Goal: Task Accomplishment & Management: Use online tool/utility

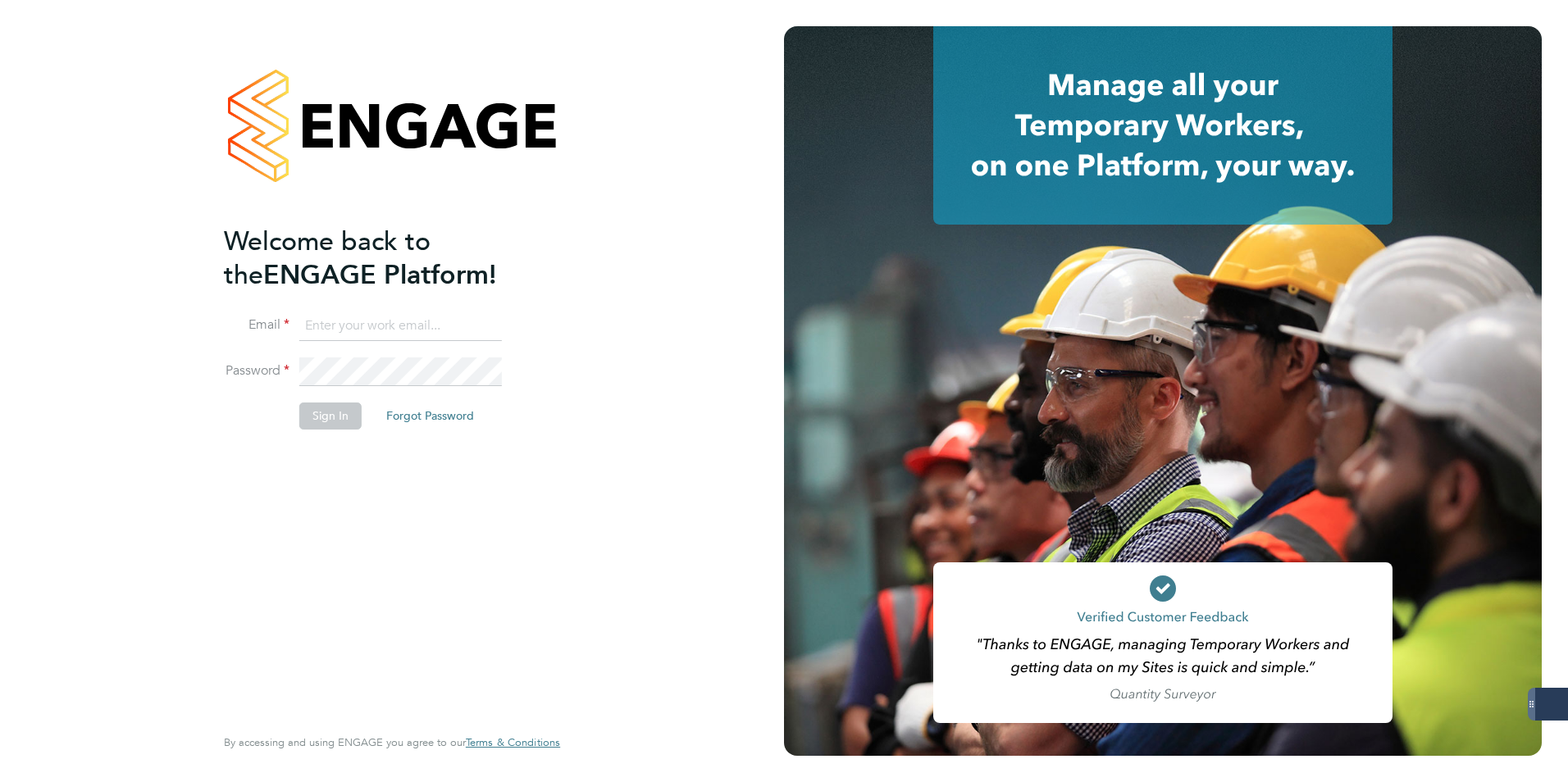
type input "[EMAIL_ADDRESS][DOMAIN_NAME]"
click at [332, 438] on li "Sign In Forgot Password" at bounding box center [383, 423] width 320 height 42
click at [328, 419] on button "Sign In" at bounding box center [330, 415] width 62 height 26
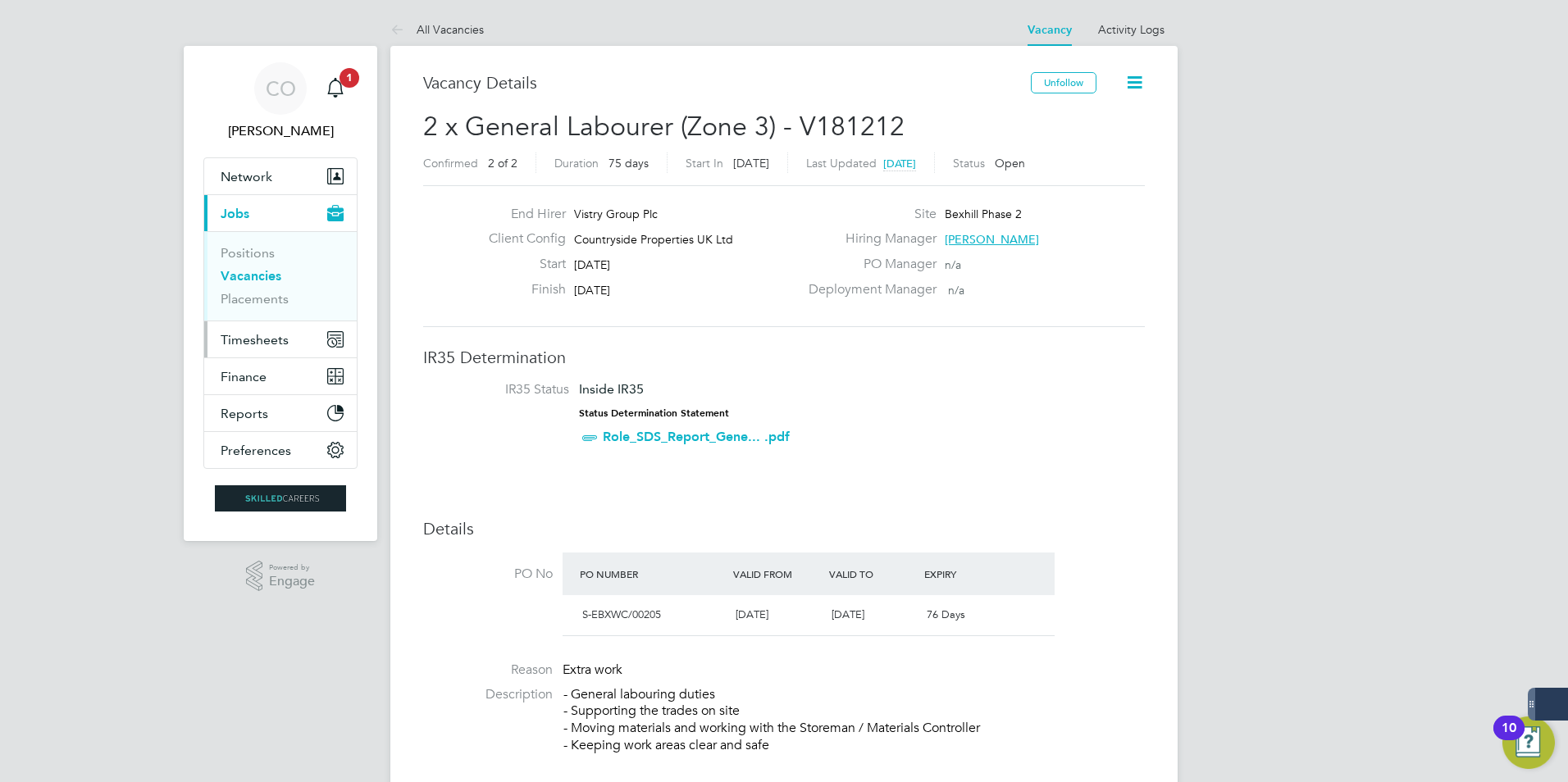
click at [283, 344] on span "Timesheets" at bounding box center [255, 339] width 68 height 15
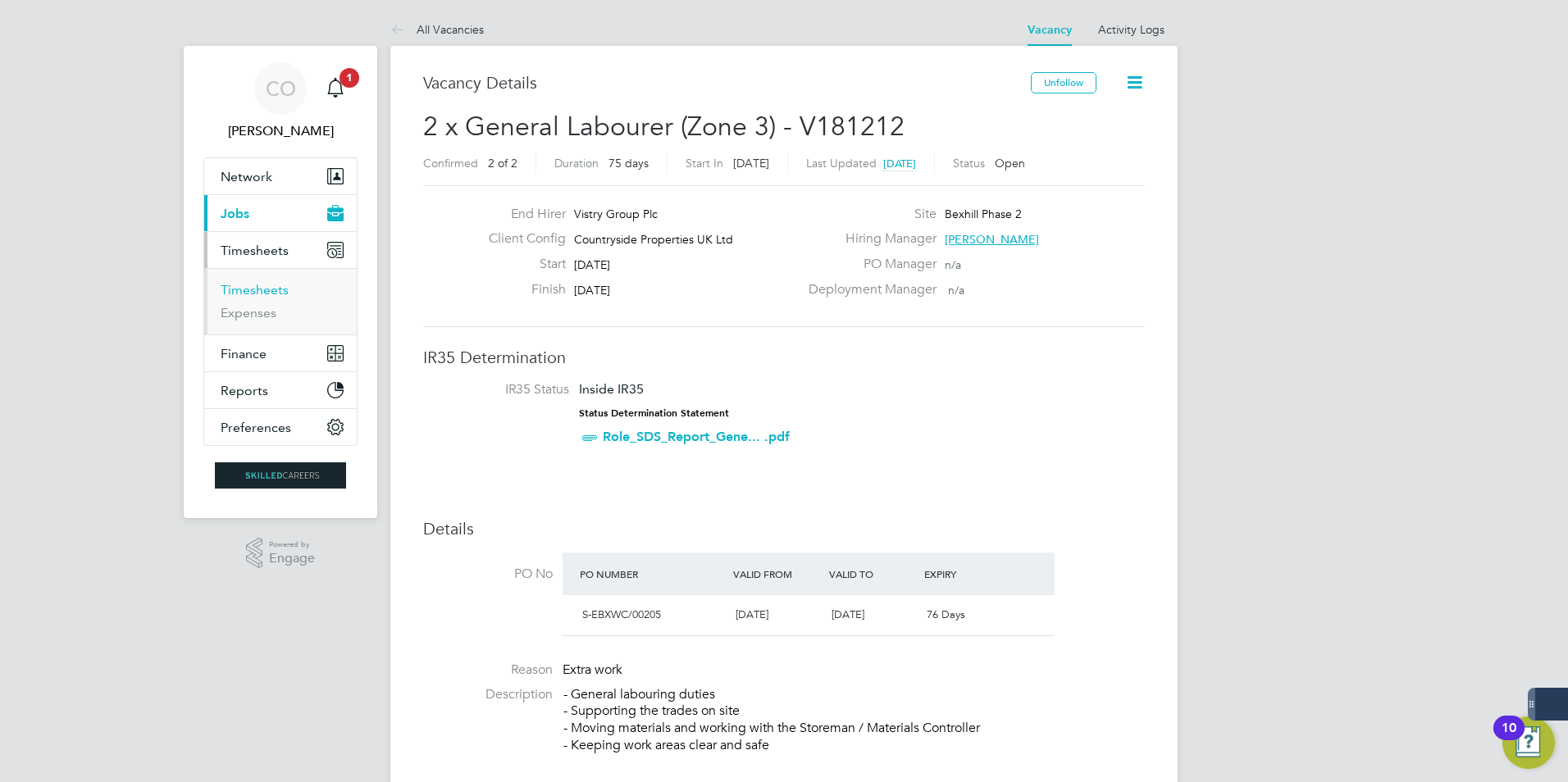
click at [246, 293] on link "Timesheets" at bounding box center [255, 289] width 68 height 15
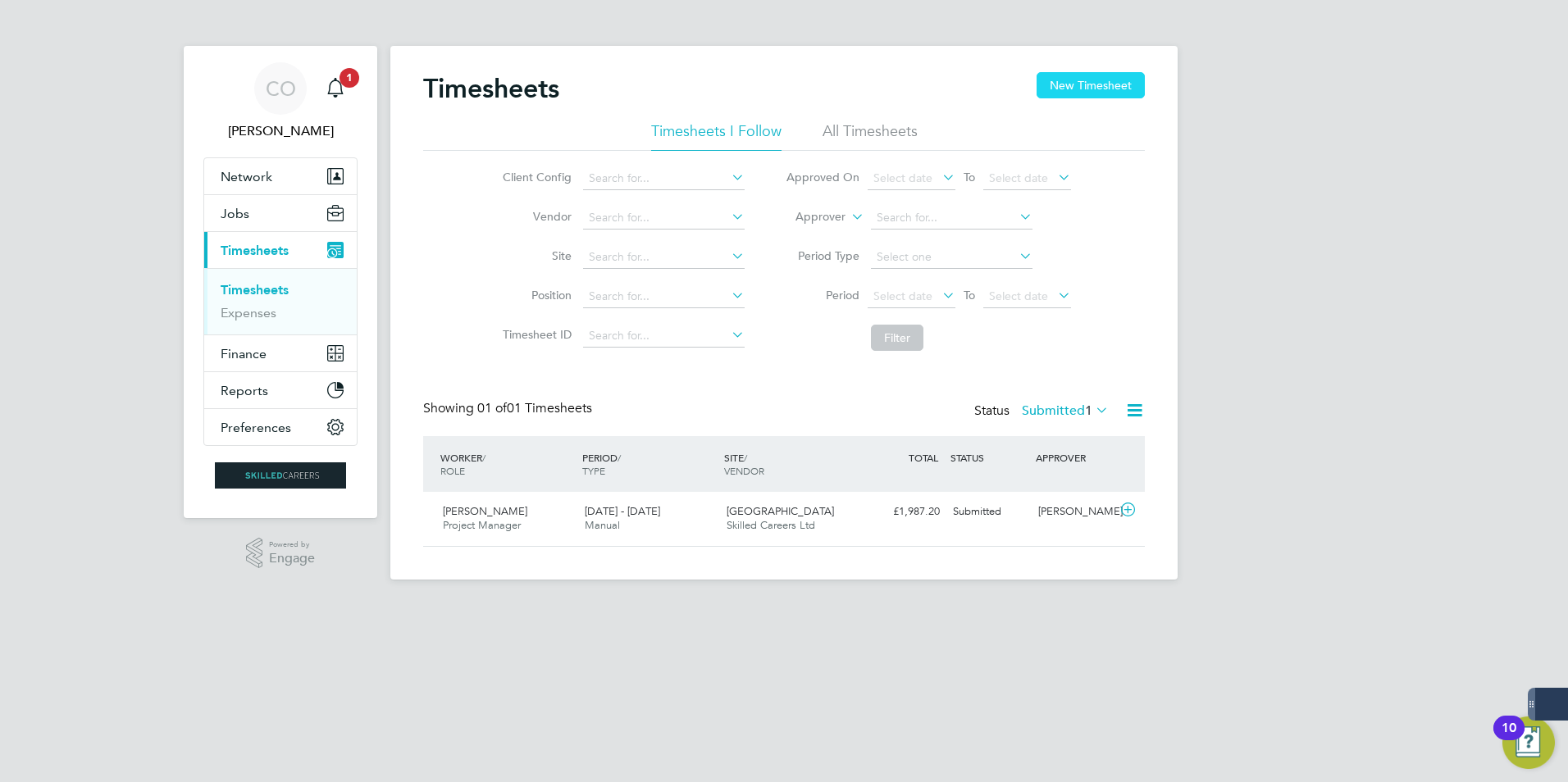
click at [1072, 86] on button "New Timesheet" at bounding box center [1090, 84] width 109 height 26
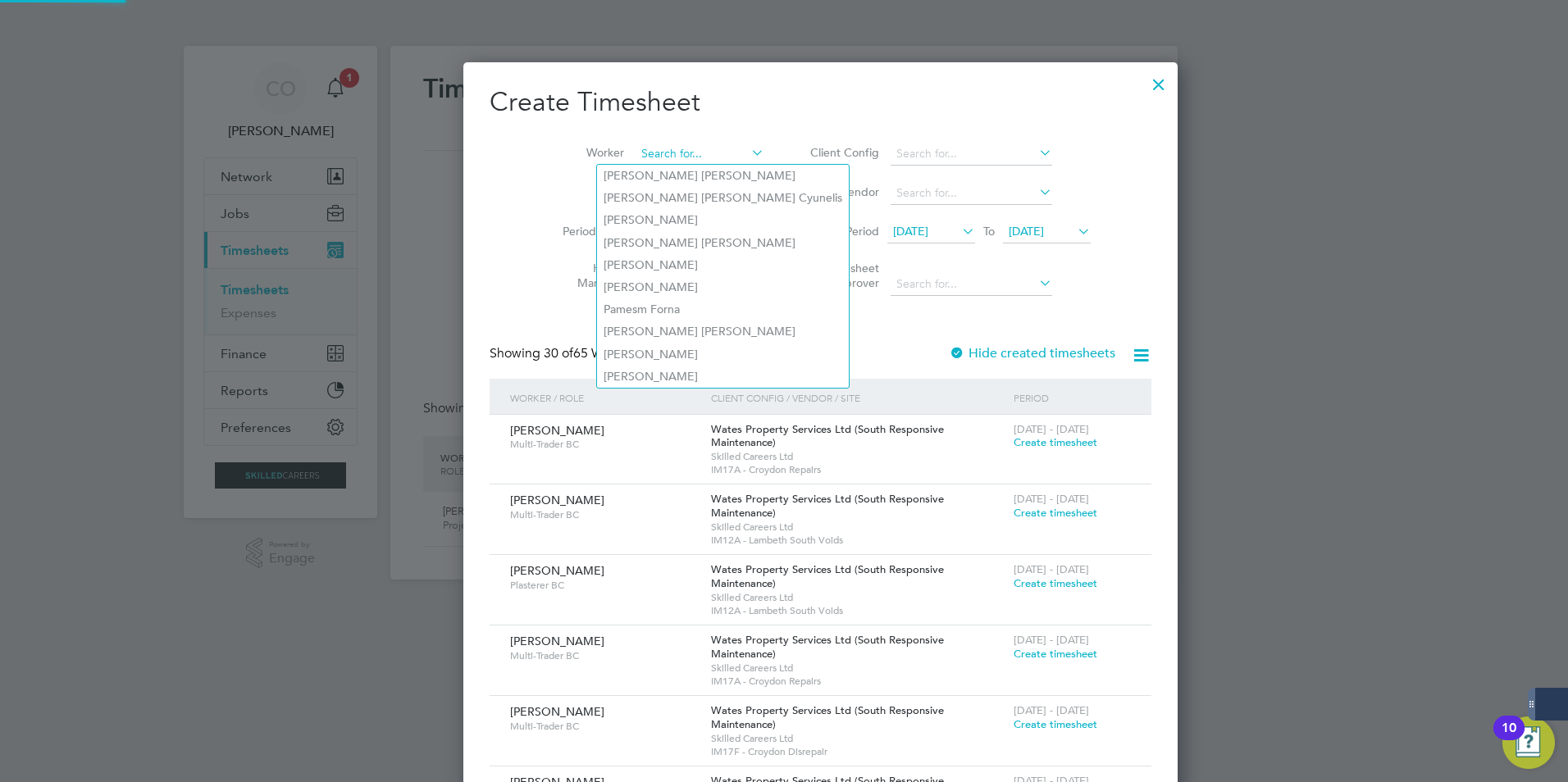
click at [645, 161] on input at bounding box center [700, 154] width 128 height 23
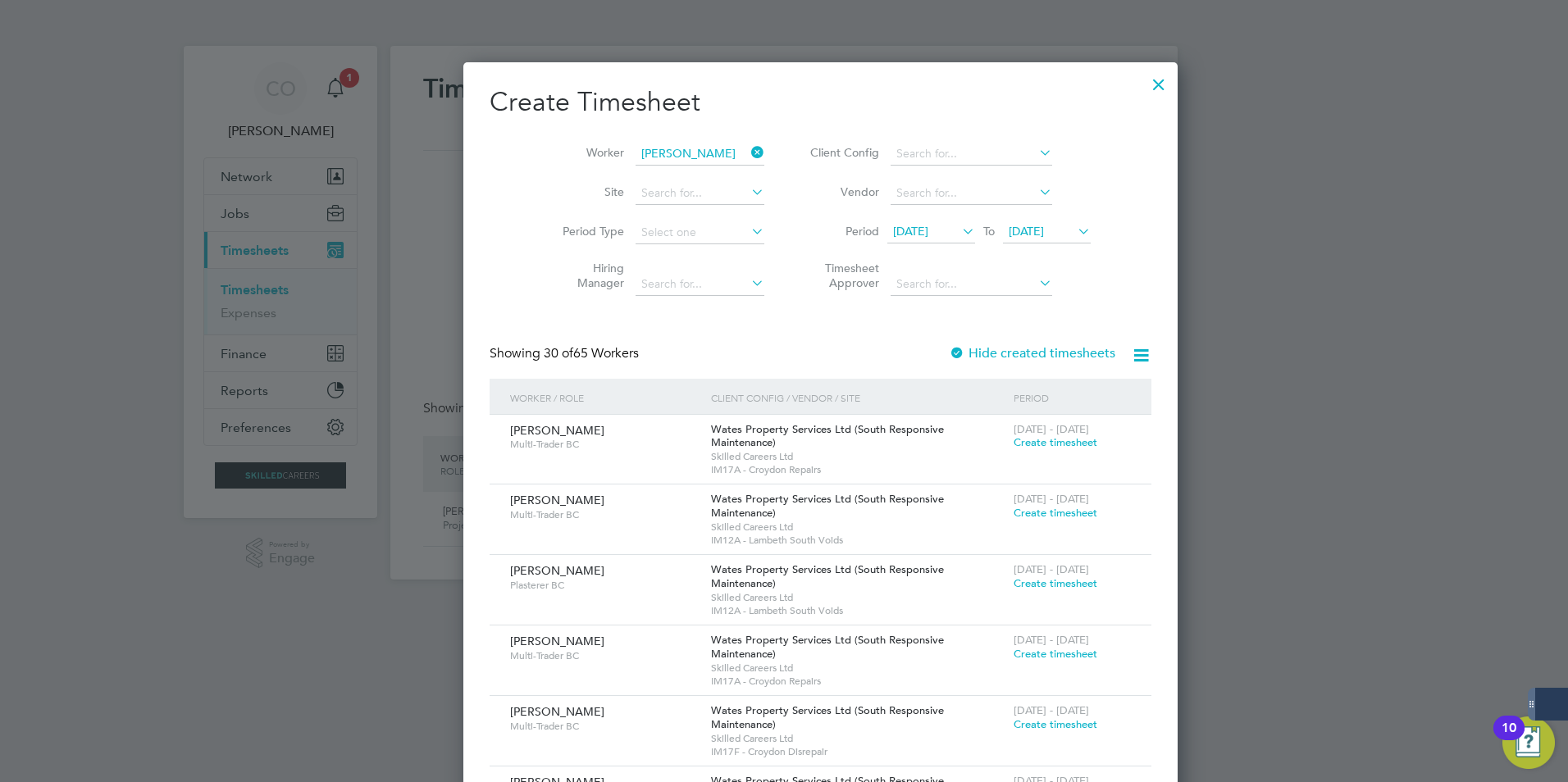
click at [701, 177] on b "Whit" at bounding box center [714, 176] width 25 height 14
type input "Andrew Whitsey"
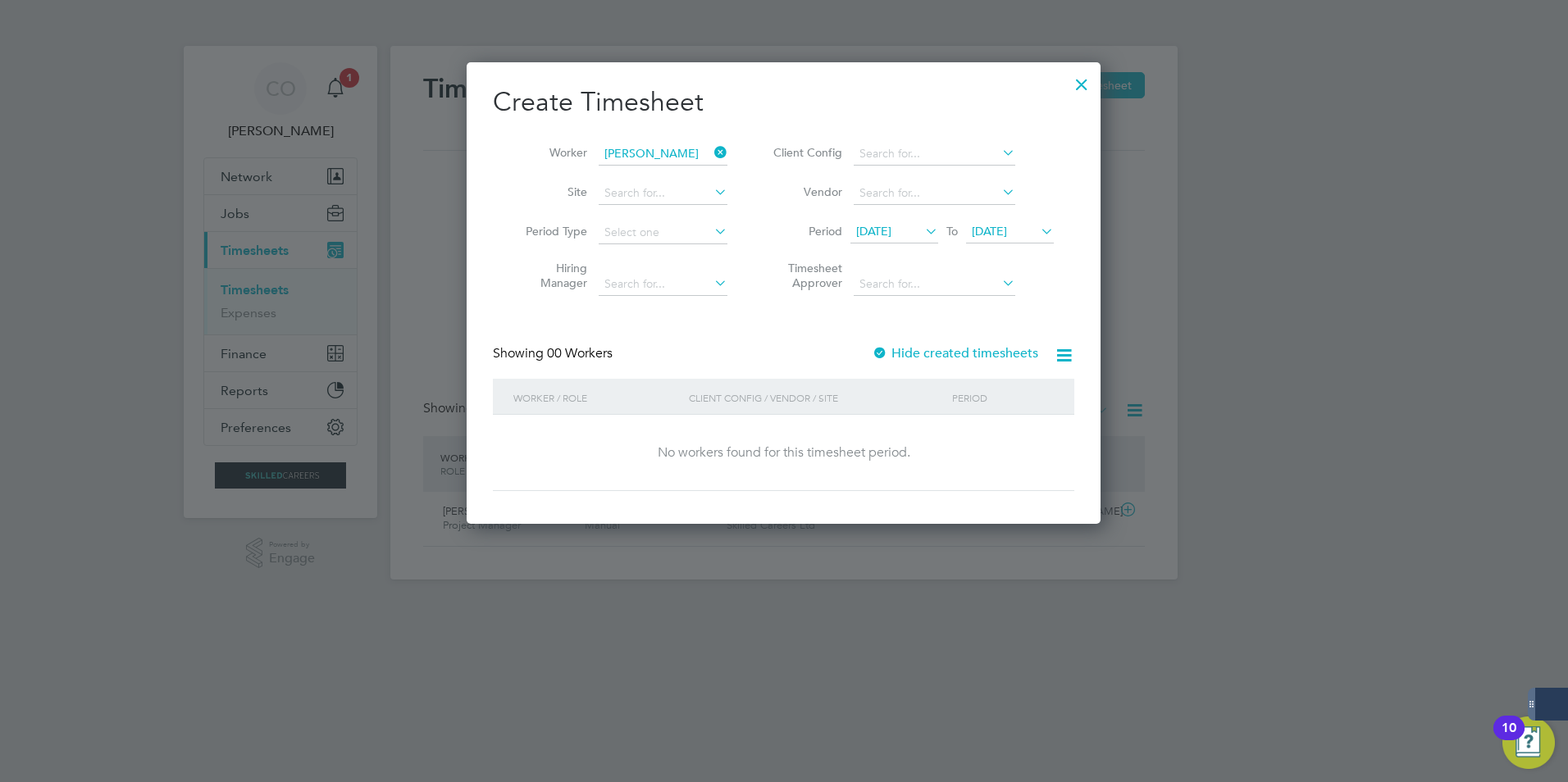
click at [890, 345] on div "Hide created timesheets" at bounding box center [956, 353] width 170 height 17
click at [884, 350] on div at bounding box center [879, 354] width 16 height 16
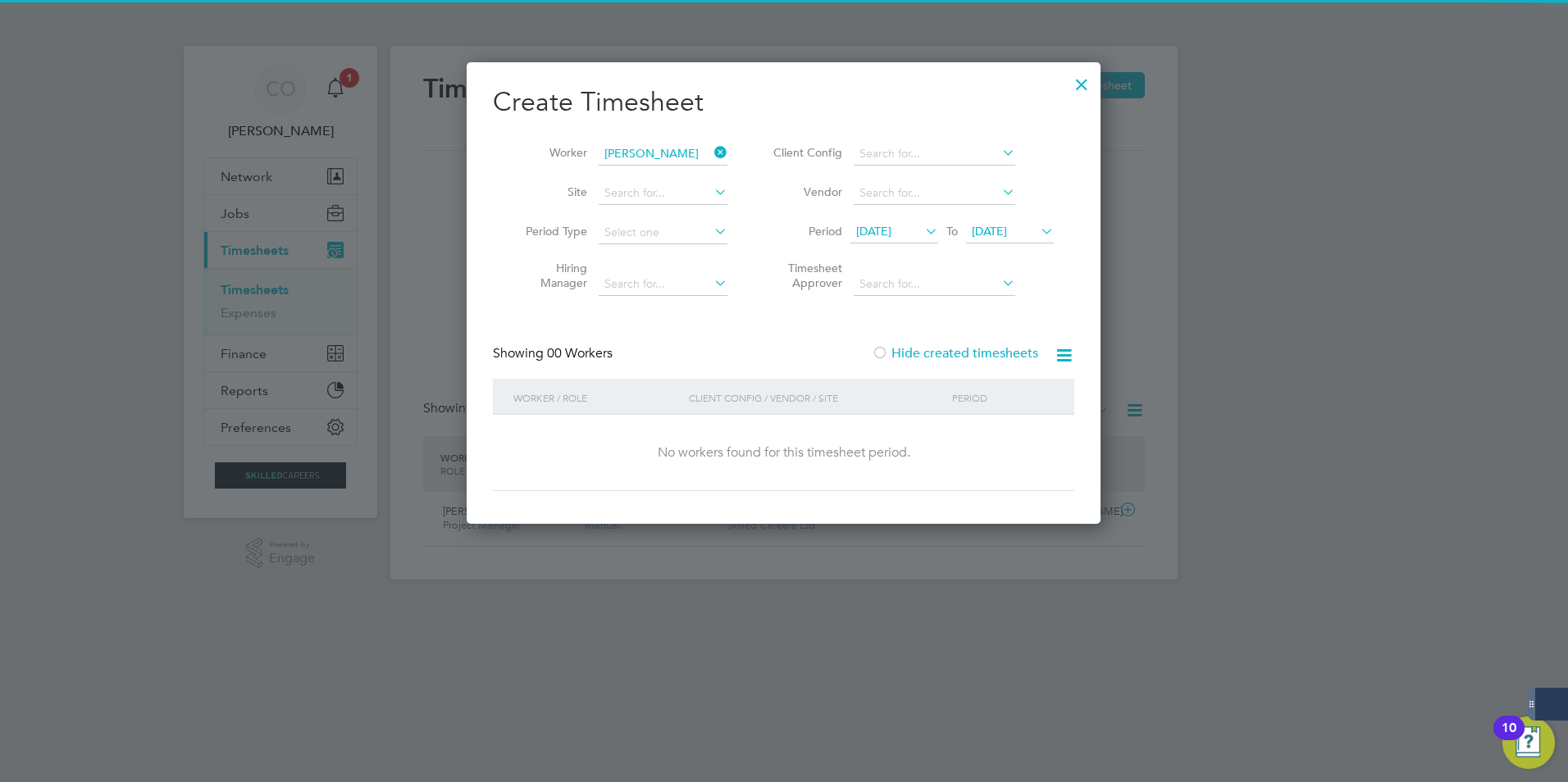
click at [888, 351] on div at bounding box center [879, 354] width 16 height 16
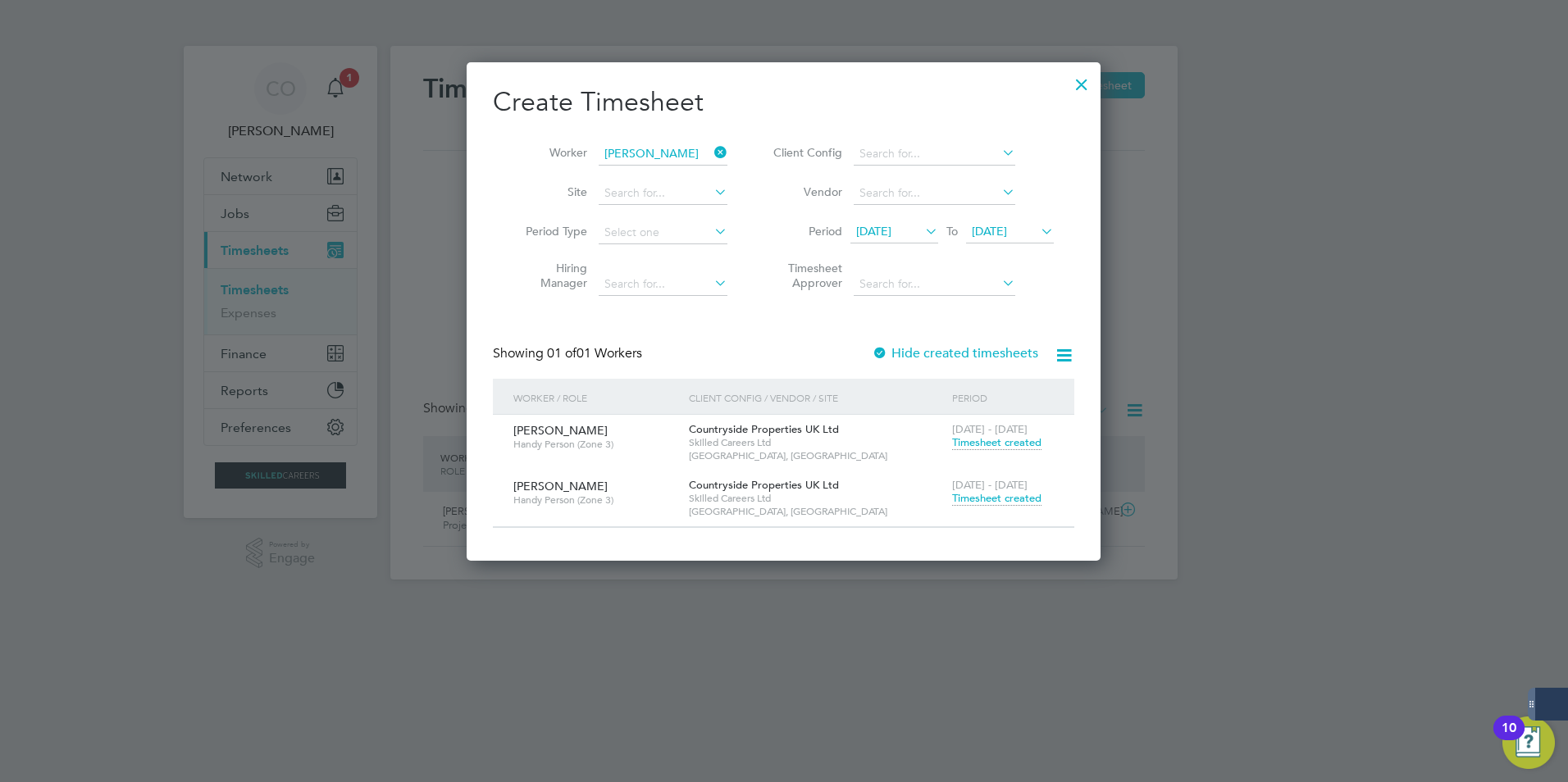
click at [973, 497] on span "Timesheet created" at bounding box center [997, 498] width 90 height 14
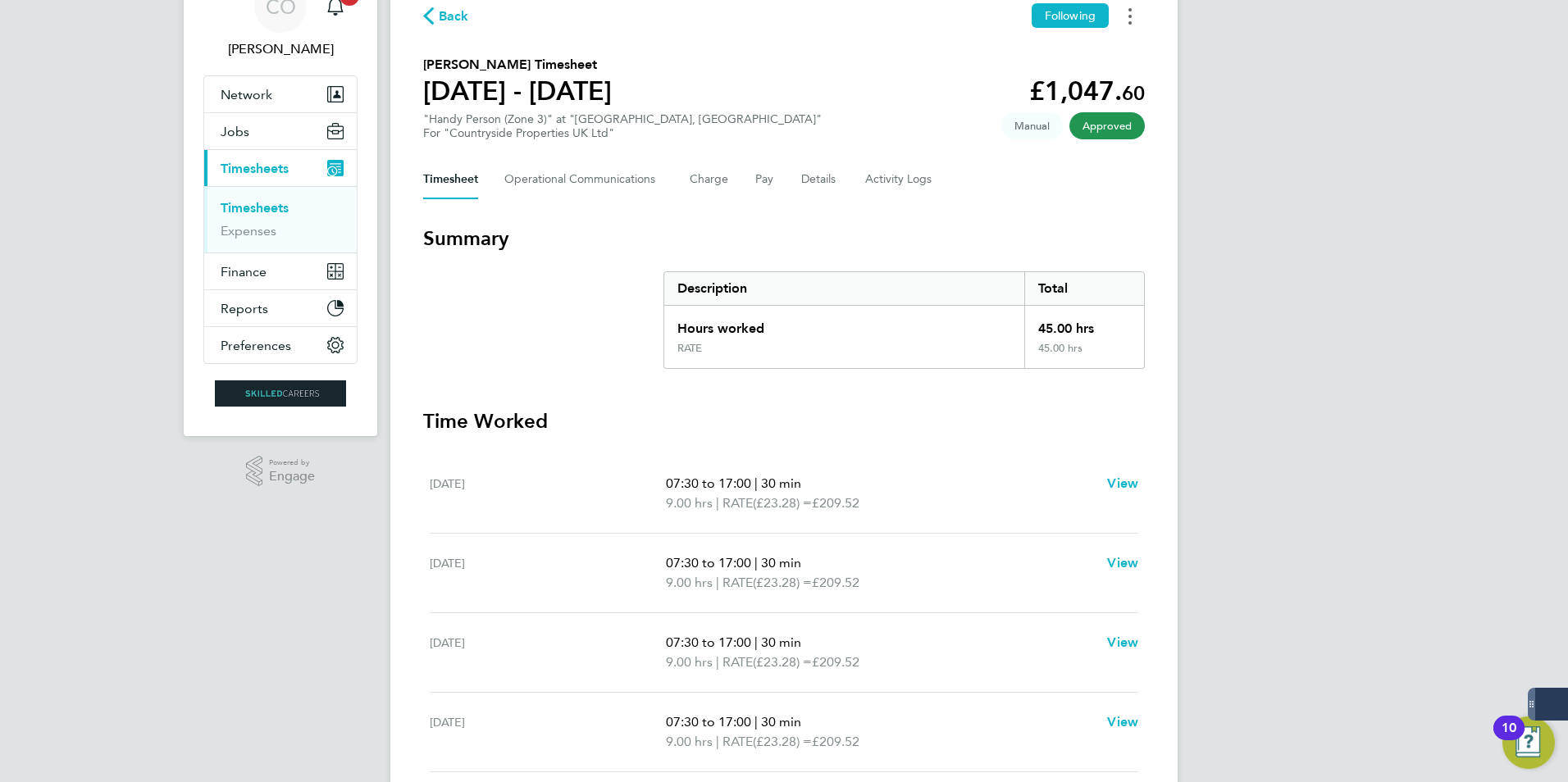
click at [1122, 13] on button "Timesheets Menu" at bounding box center [1130, 16] width 30 height 25
click at [1038, 52] on link "Download timesheet" at bounding box center [1045, 52] width 197 height 33
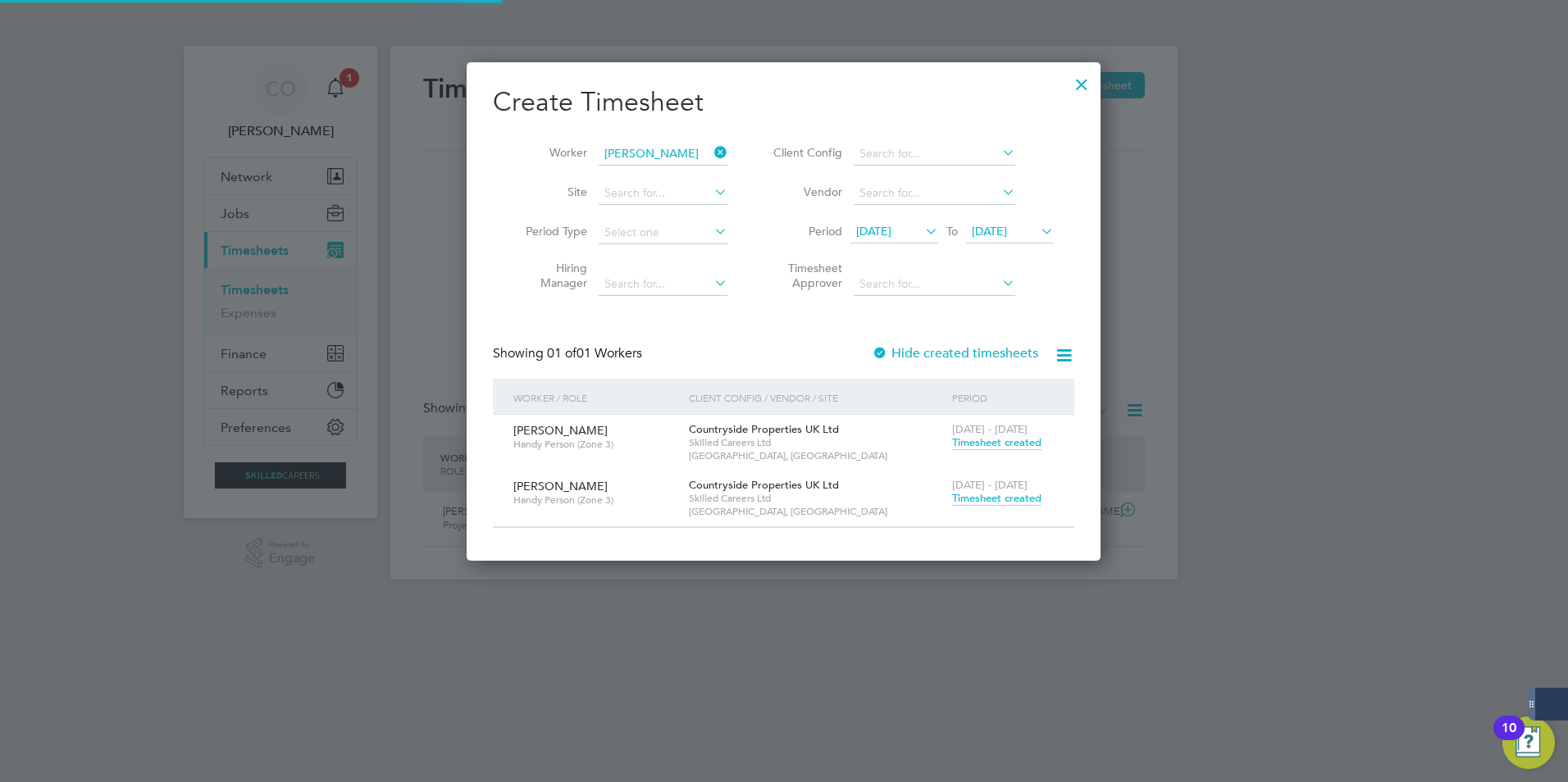
scroll to position [42, 143]
click at [988, 447] on span "Timesheet created" at bounding box center [997, 443] width 90 height 14
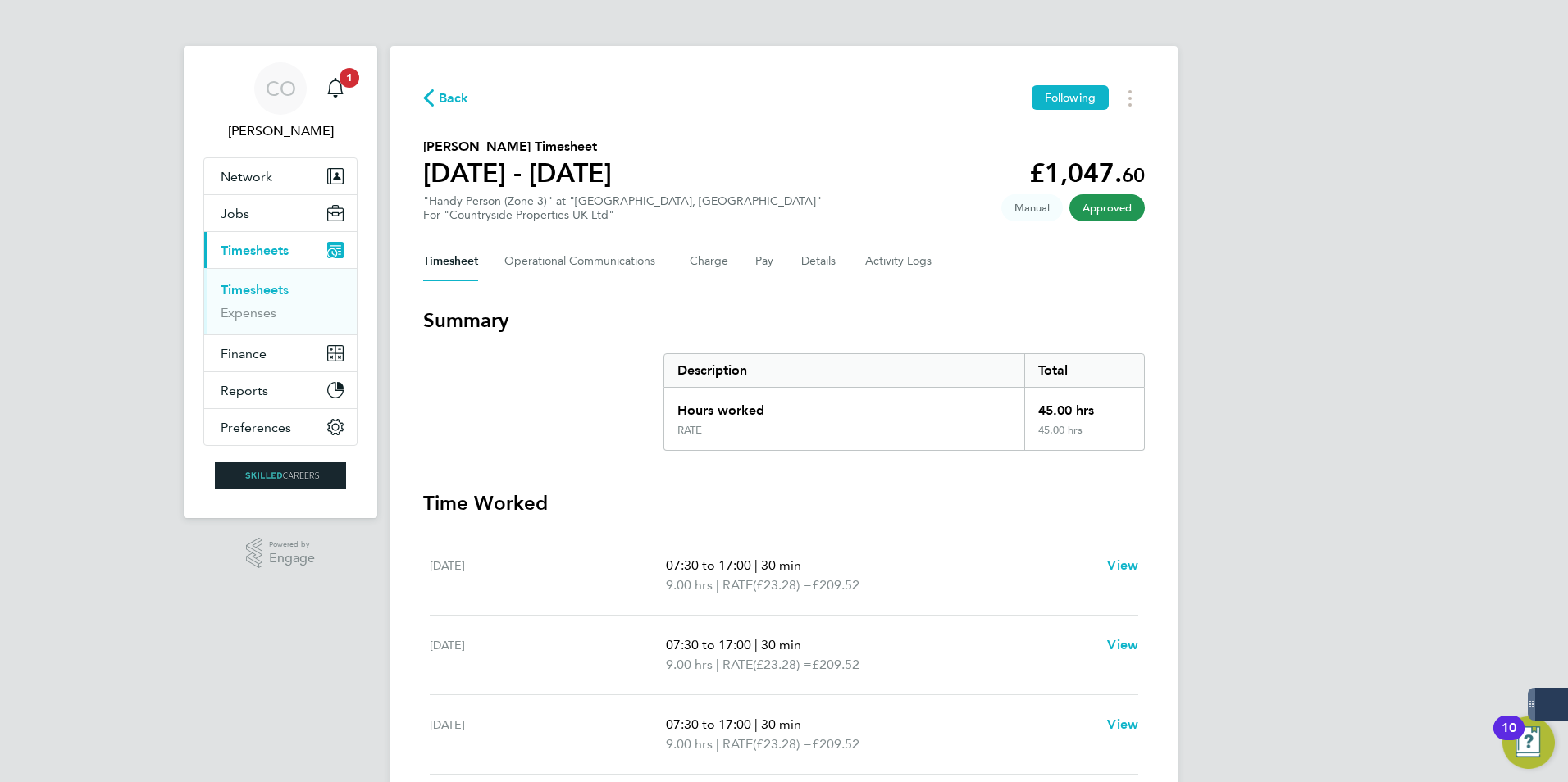
click at [441, 93] on span "Back" at bounding box center [454, 99] width 31 height 20
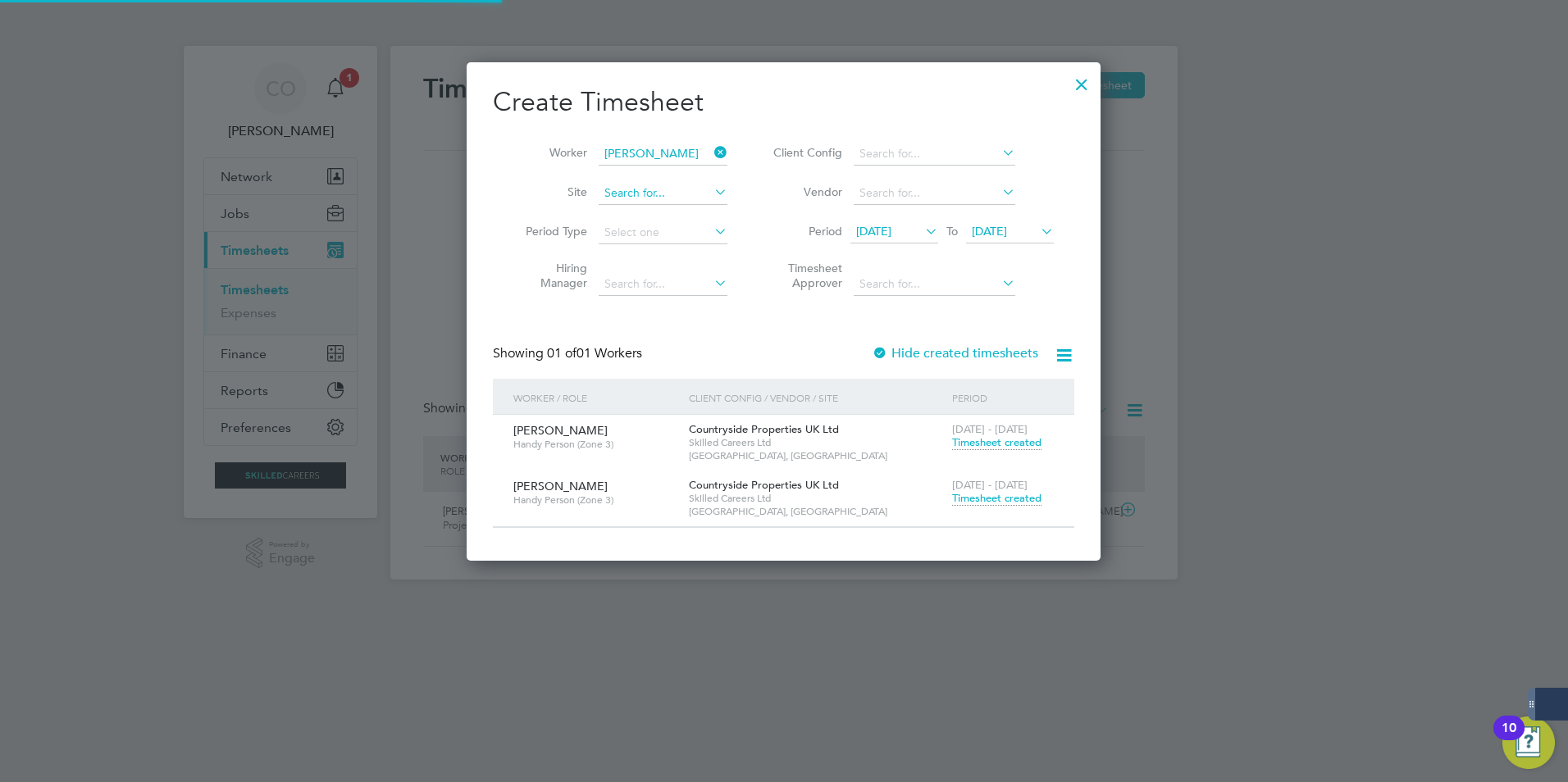
scroll to position [42, 143]
click at [944, 234] on span "To" at bounding box center [952, 232] width 22 height 22
click at [921, 236] on icon at bounding box center [921, 232] width 0 height 23
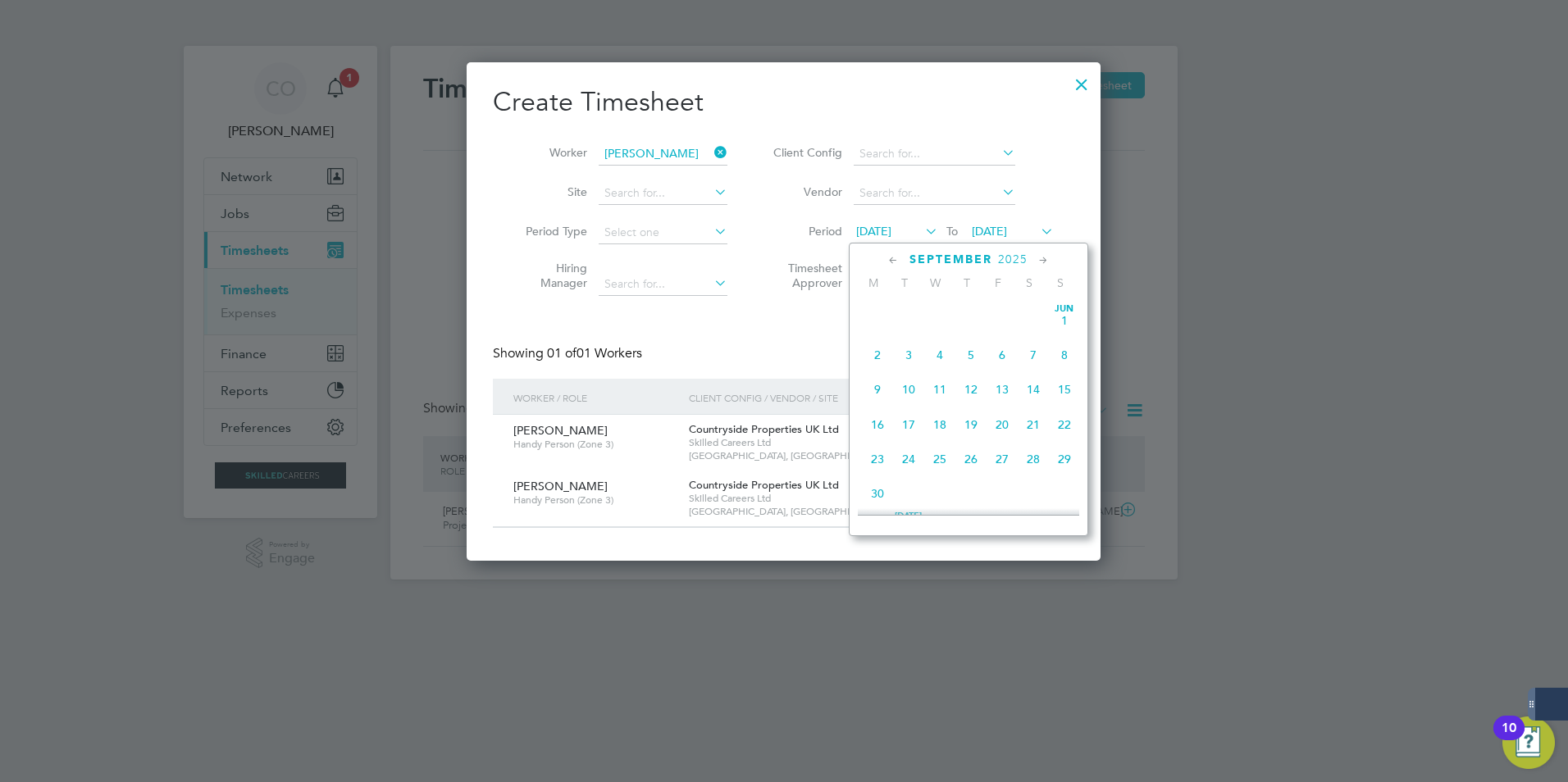
scroll to position [567, 0]
click at [893, 259] on icon at bounding box center [893, 260] width 15 height 18
click at [1062, 356] on span "13" at bounding box center [1064, 349] width 31 height 31
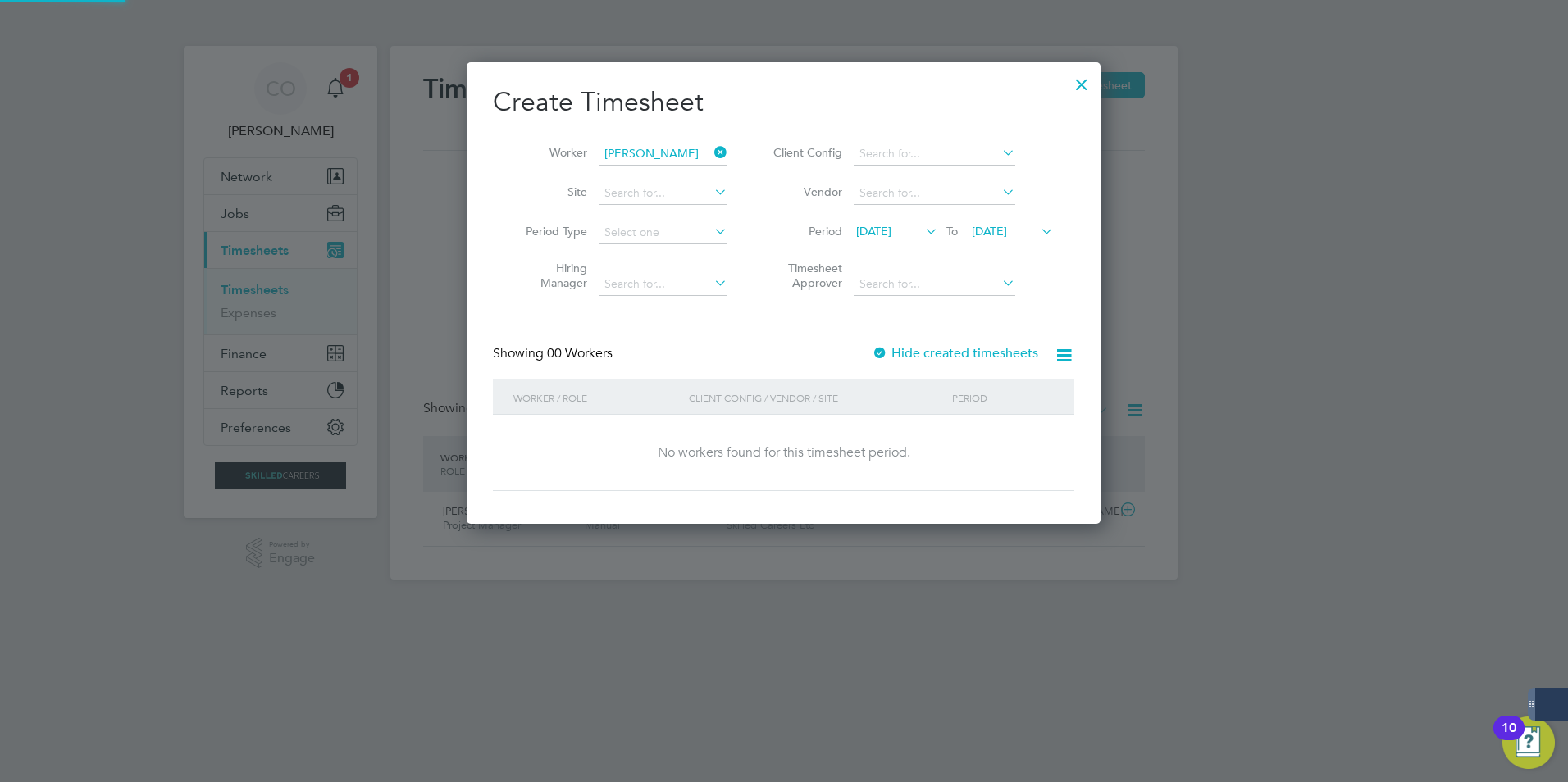
scroll to position [462, 635]
click at [888, 353] on div at bounding box center [879, 354] width 16 height 16
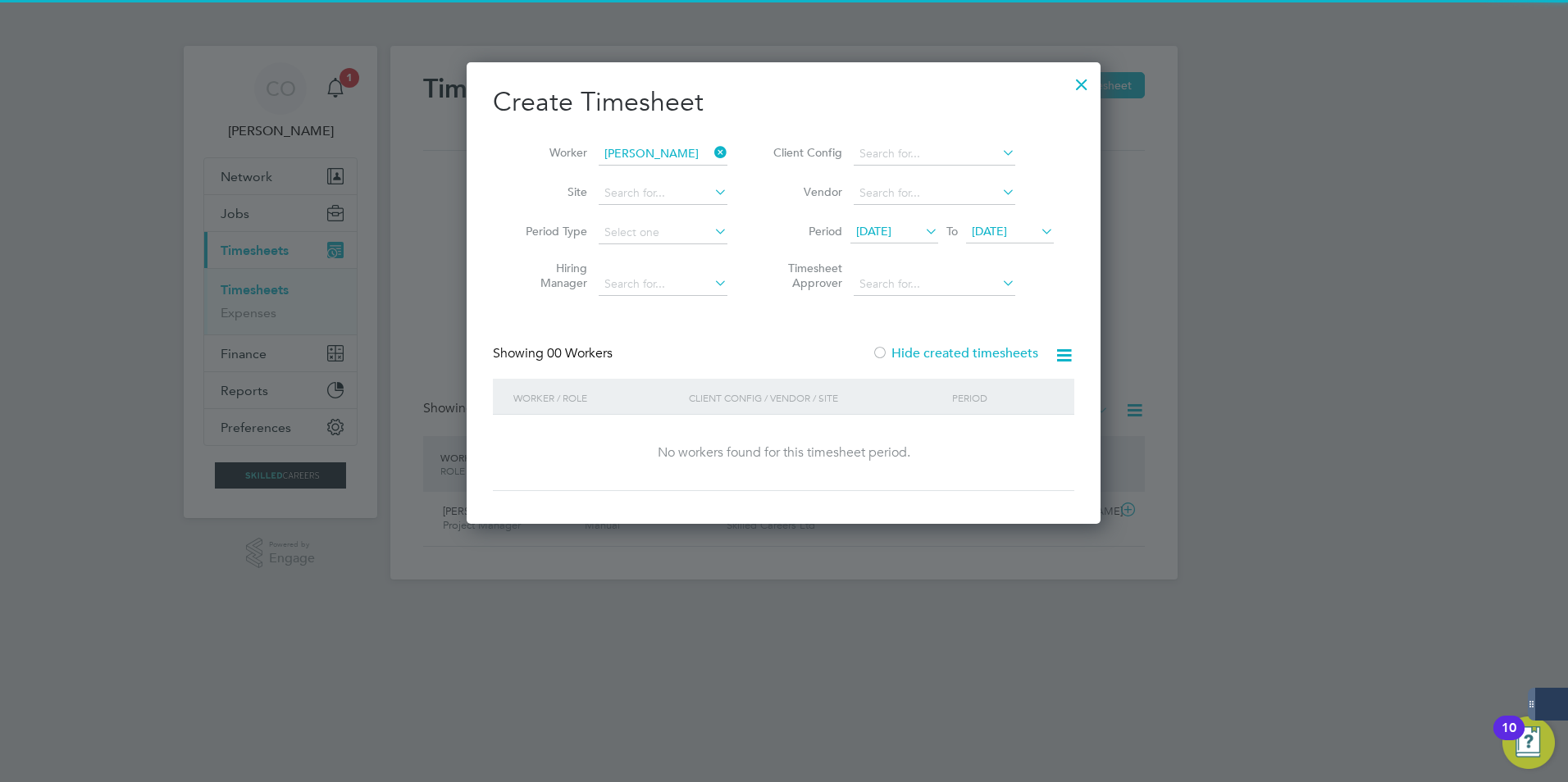
click at [882, 353] on div at bounding box center [879, 354] width 16 height 16
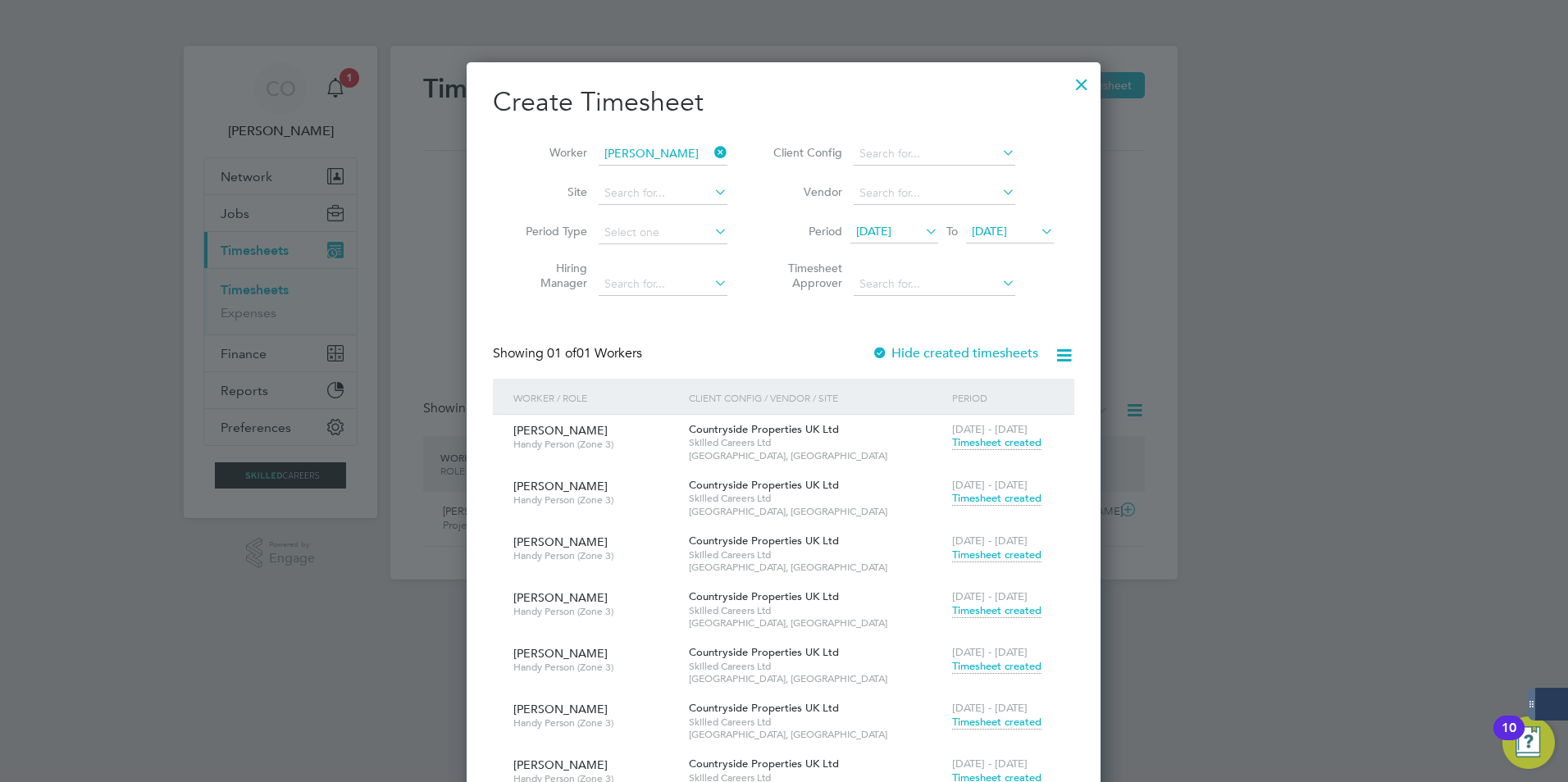
scroll to position [8, 8]
click at [992, 438] on span "Timesheet created" at bounding box center [997, 443] width 90 height 14
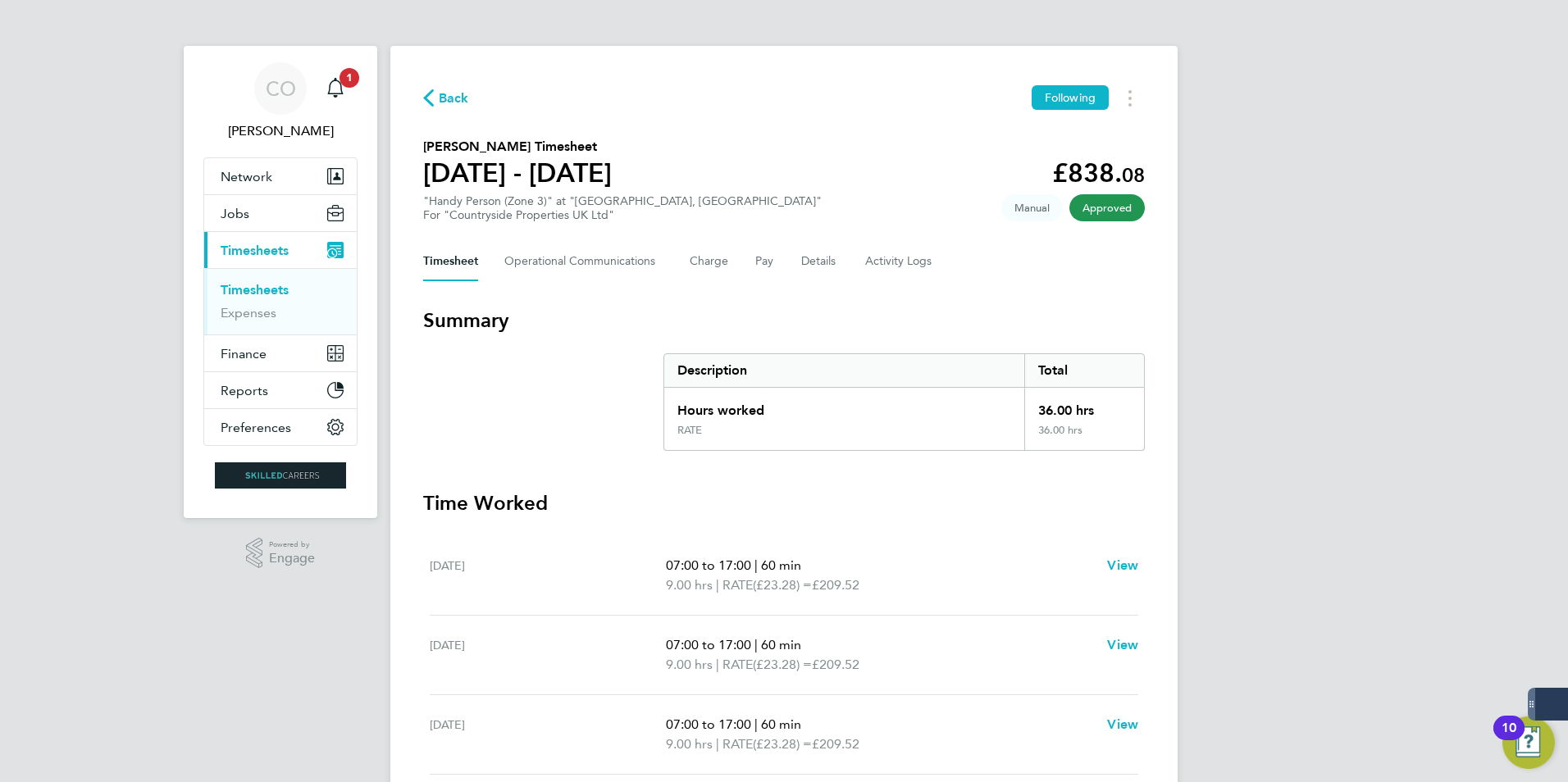
click at [437, 91] on span "Back" at bounding box center [445, 97] width 46 height 15
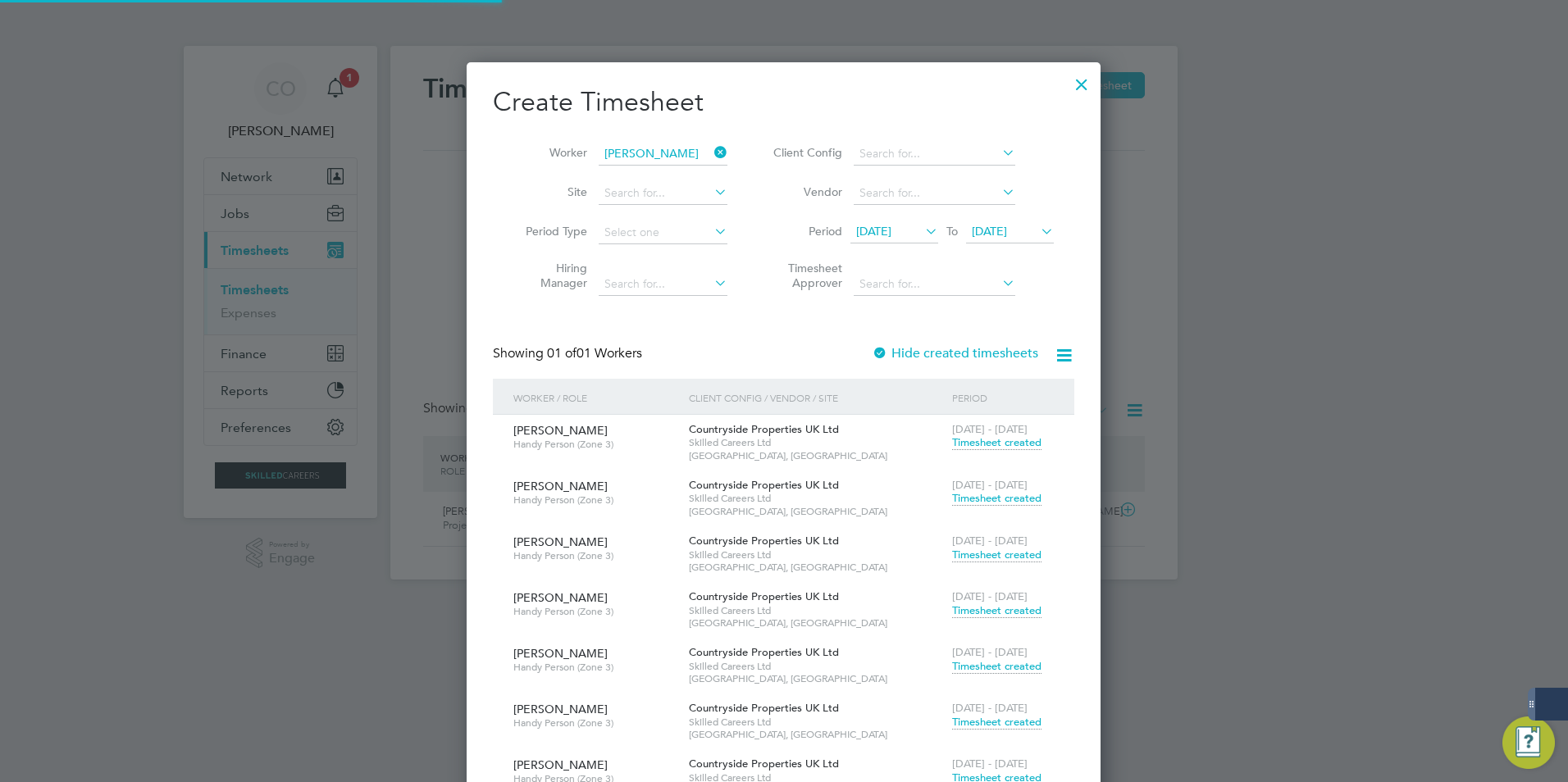
scroll to position [42, 143]
click at [988, 441] on span "Timesheet created" at bounding box center [997, 443] width 90 height 14
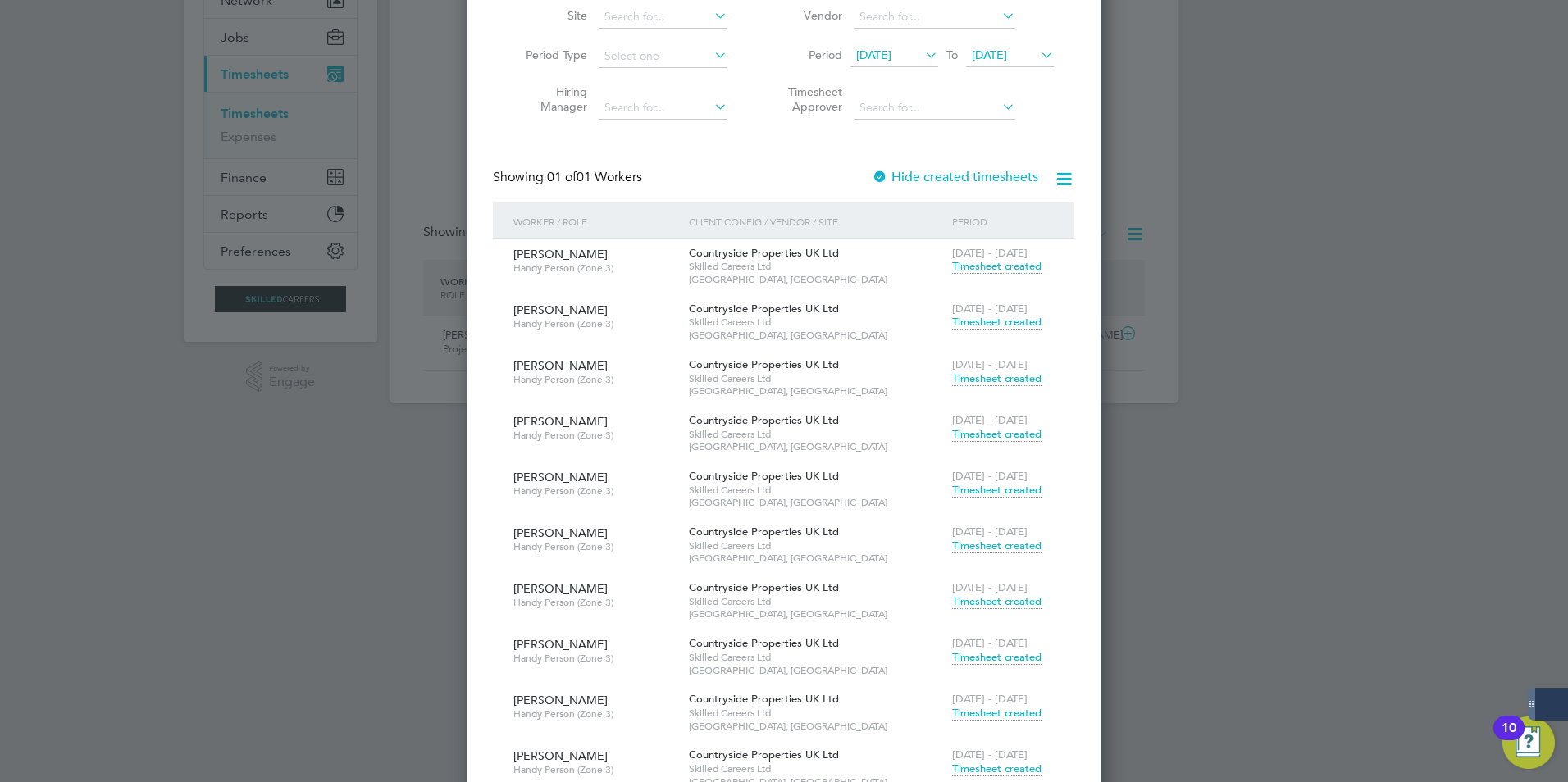
scroll to position [335, 0]
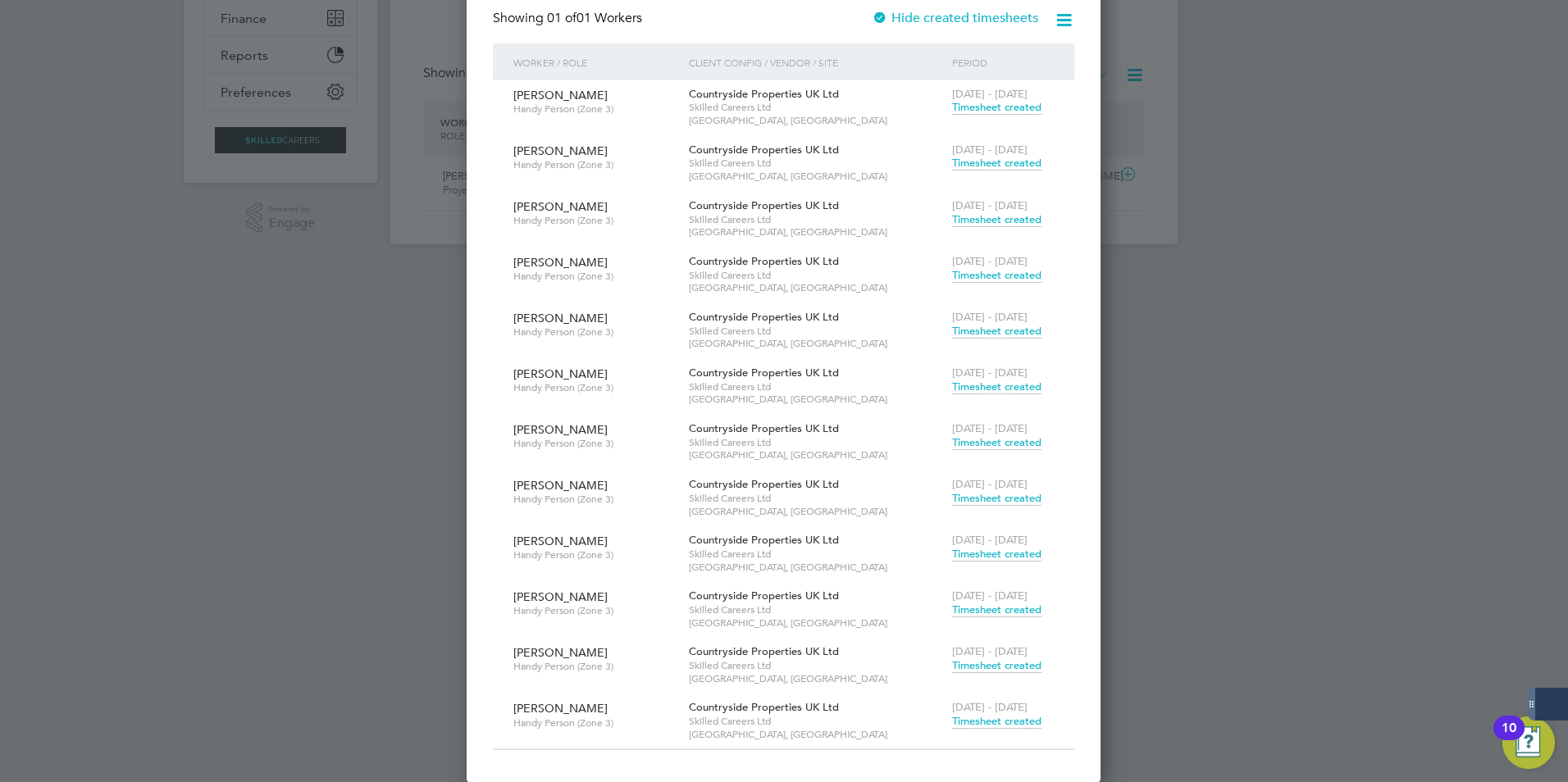
click at [1002, 714] on span "Timesheet created" at bounding box center [997, 721] width 90 height 14
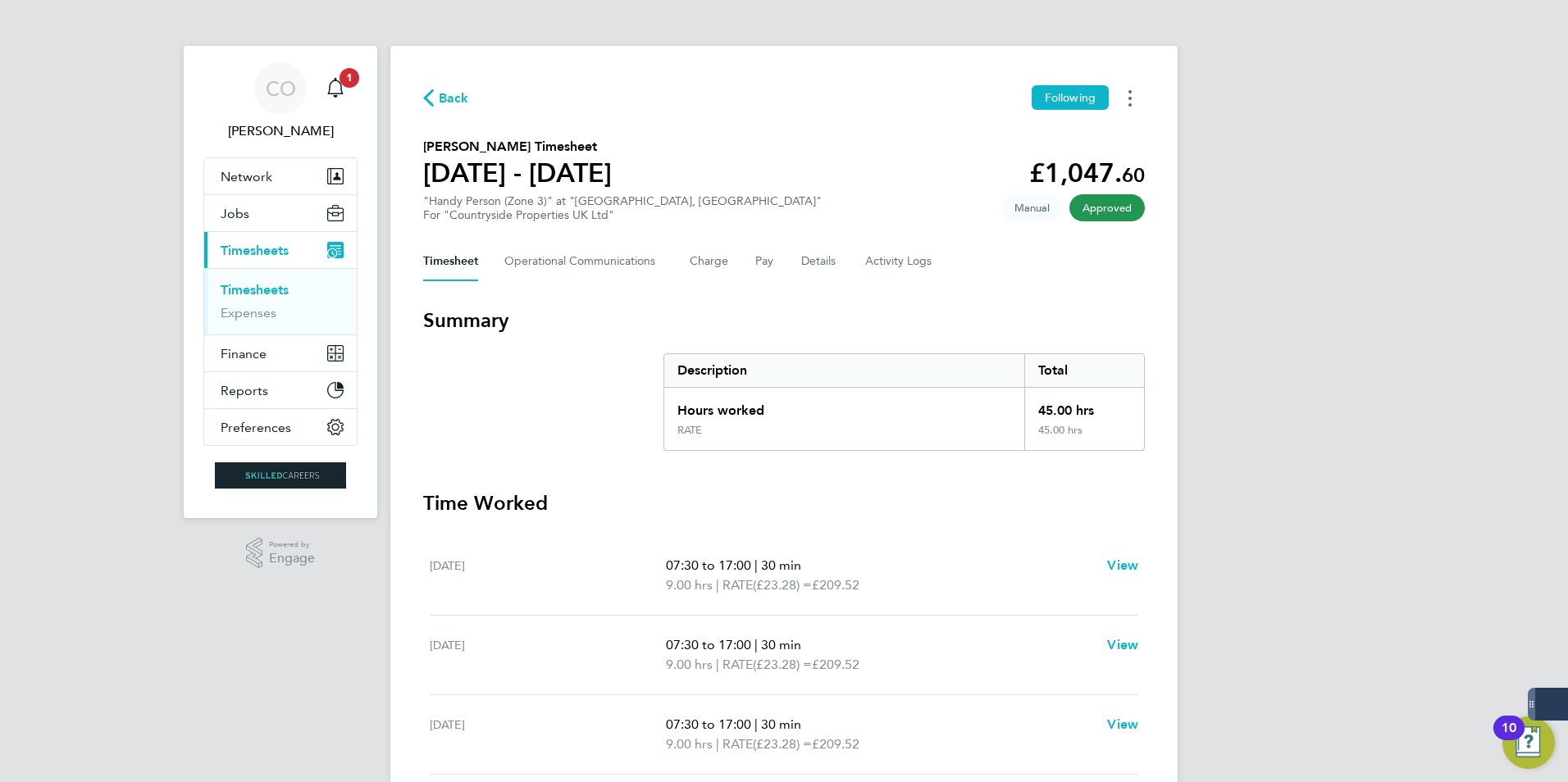
click at [1131, 93] on icon "Timesheets Menu" at bounding box center [1130, 98] width 4 height 16
click at [1031, 149] on link "Download timesheet" at bounding box center [1045, 134] width 197 height 33
click at [1132, 92] on button "Timesheets Menu" at bounding box center [1130, 98] width 30 height 25
click at [1070, 134] on link "Download timesheet" at bounding box center [1045, 134] width 197 height 33
drag, startPoint x: 1072, startPoint y: 23, endPoint x: 1040, endPoint y: 17, distance: 32.6
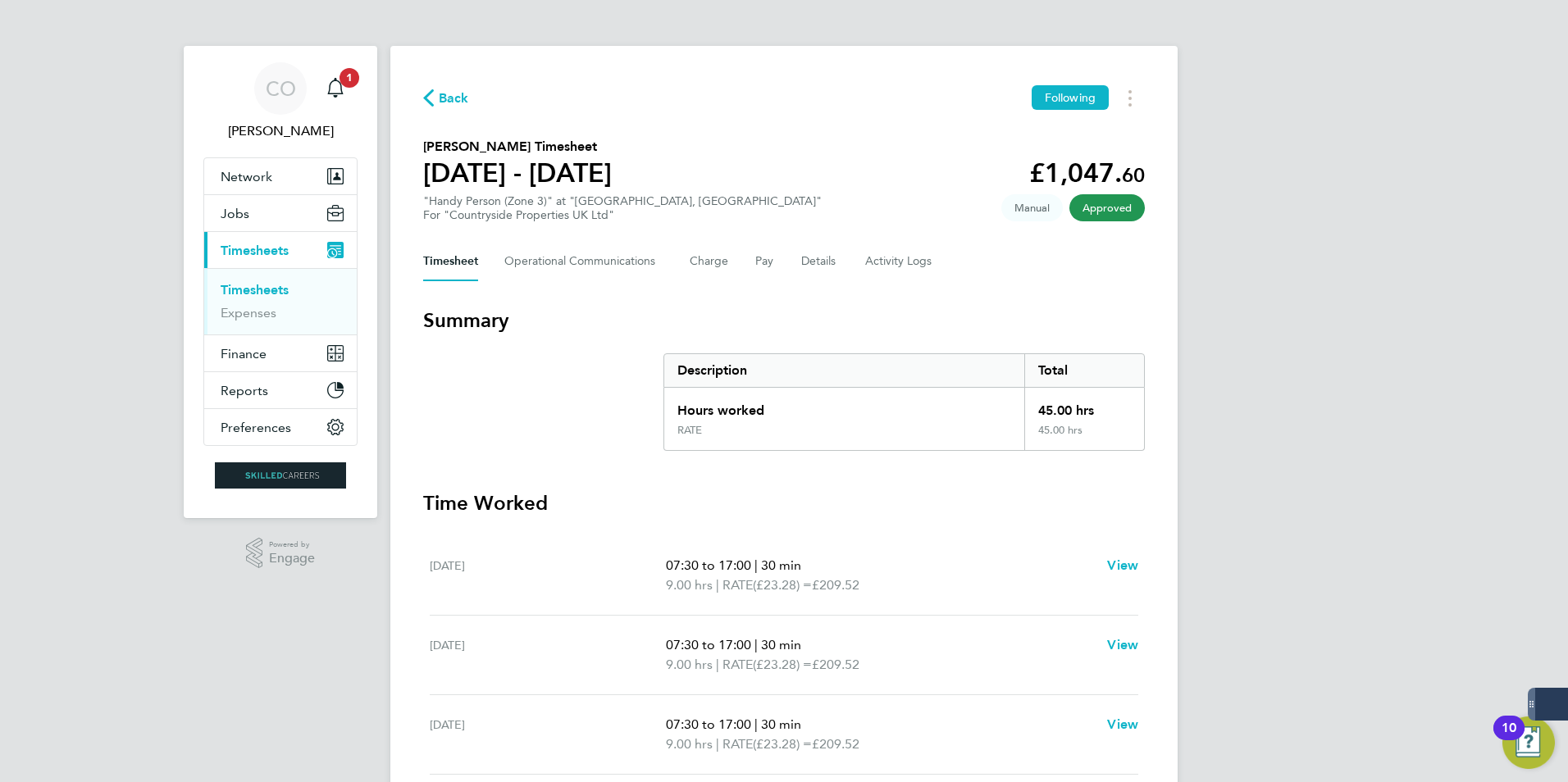
click at [1071, 23] on ng-component "Back Following Andrew Whitsey's Timesheet 22 - 28 Sept 2025 £1,047. 60 "Handy P…" at bounding box center [784, 585] width 787 height 1172
